Goal: Task Accomplishment & Management: Manage account settings

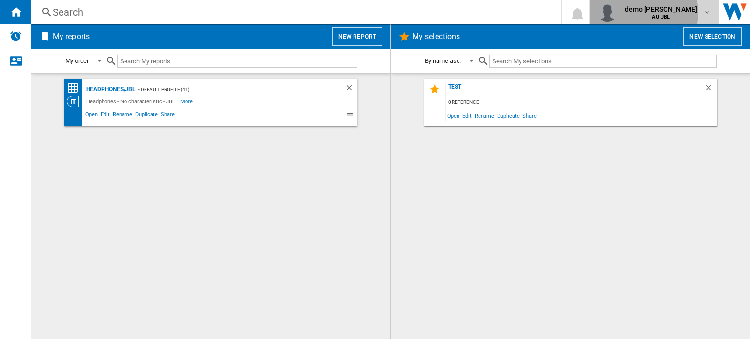
click at [671, 13] on span "demo [PERSON_NAME]" at bounding box center [661, 9] width 73 height 10
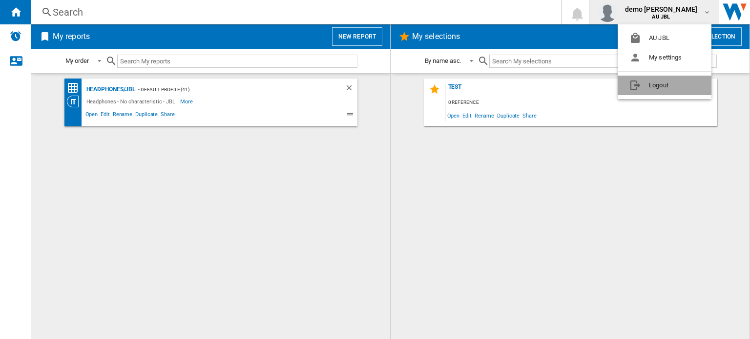
click at [651, 83] on button "Logout" at bounding box center [665, 86] width 94 height 20
